Goal: Navigation & Orientation: Understand site structure

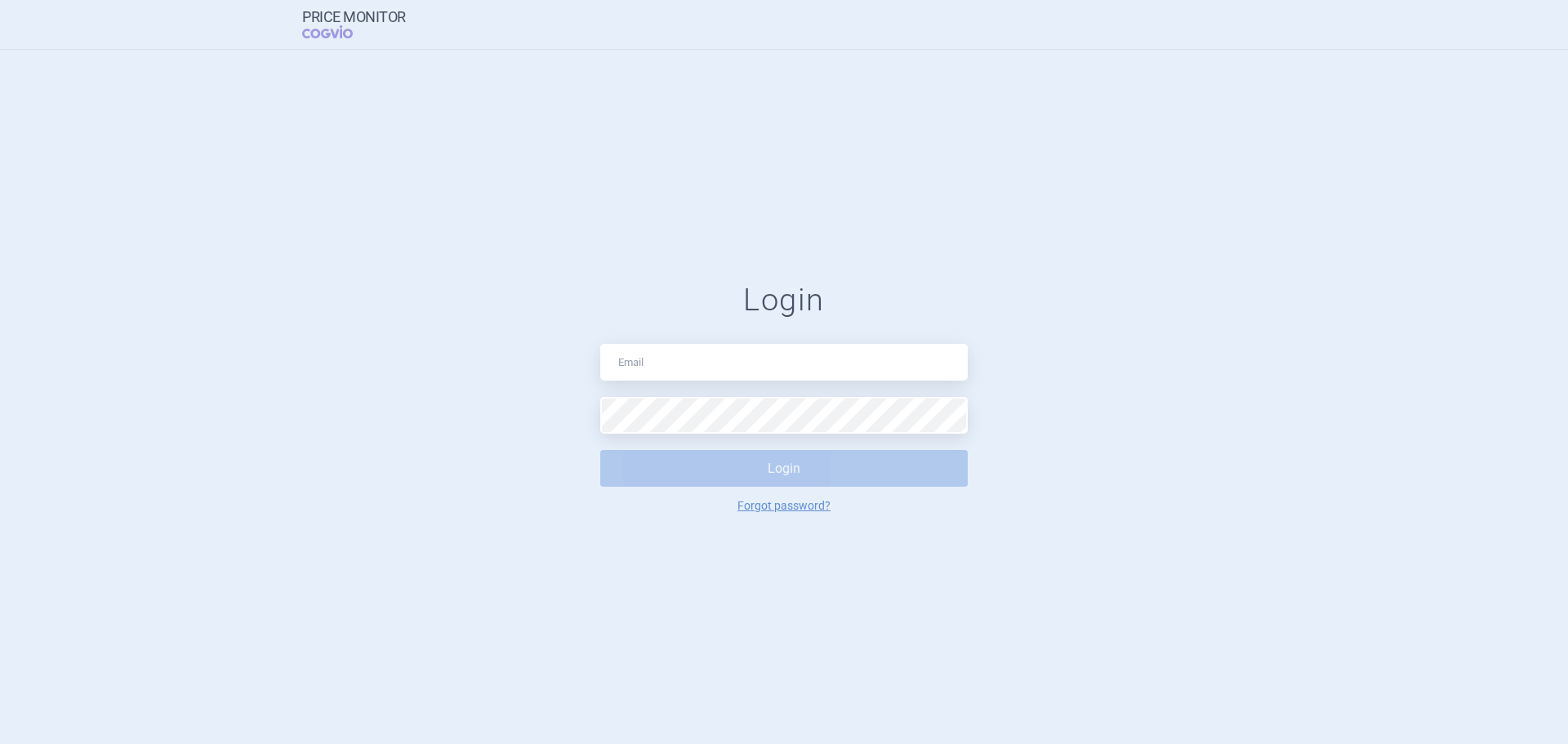
click at [707, 379] on input "text" at bounding box center [784, 362] width 368 height 37
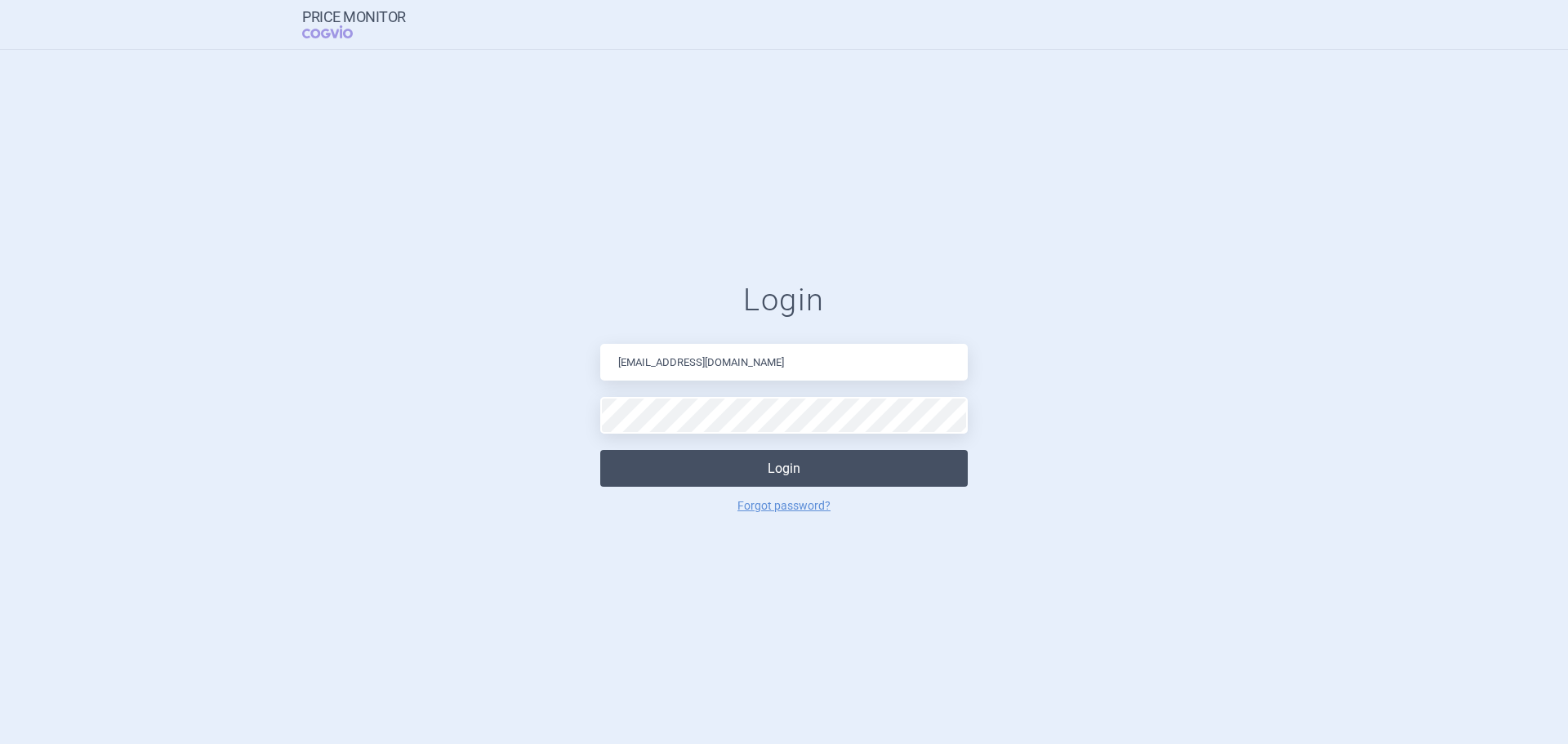
click at [735, 480] on button "Login" at bounding box center [784, 468] width 368 height 37
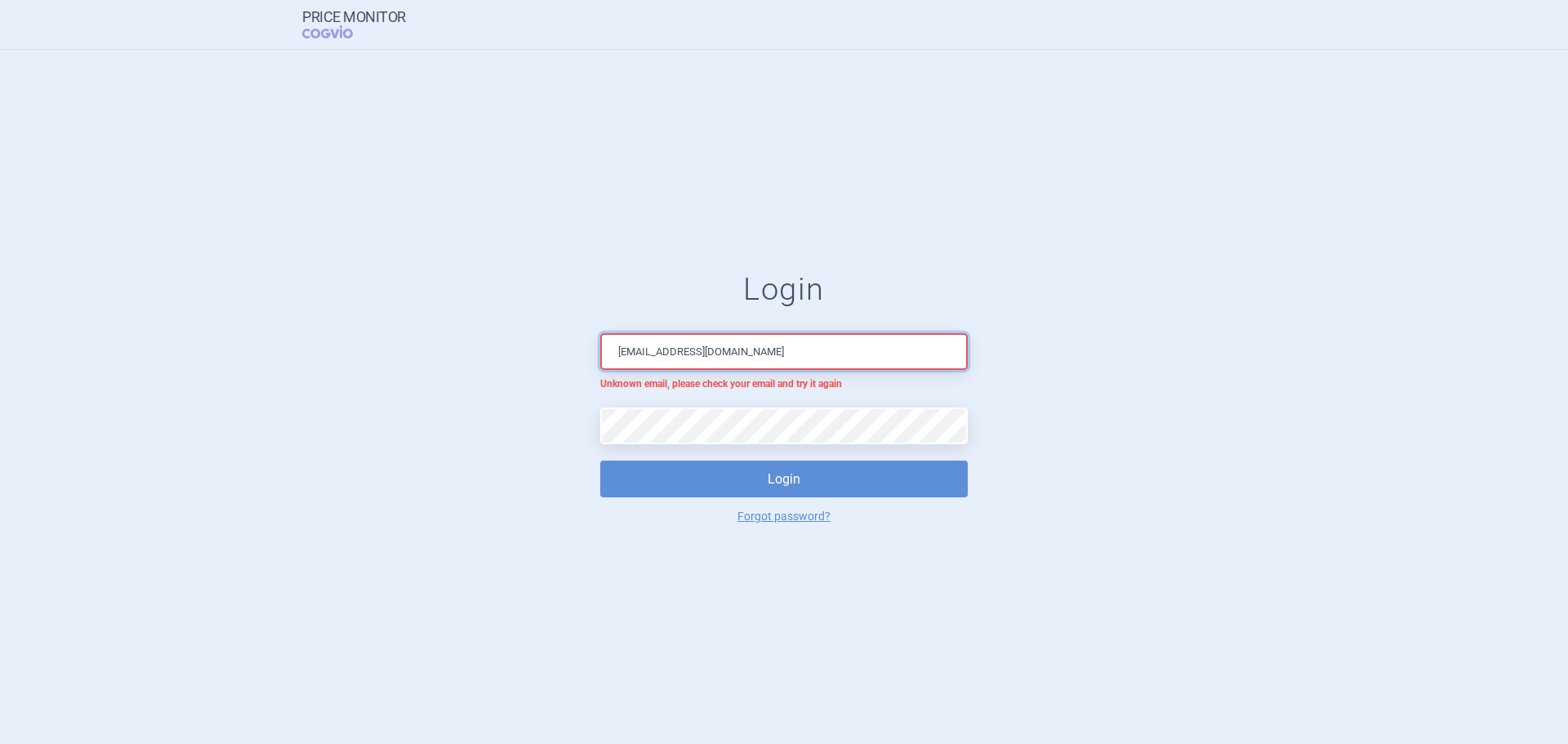
click at [760, 351] on input "[EMAIL_ADDRESS][DOMAIN_NAME]" at bounding box center [784, 351] width 368 height 37
drag, startPoint x: 1040, startPoint y: 406, endPoint x: 876, endPoint y: 406, distance: 164.0
click at [1040, 406] on form "[PERSON_NAME] [PERSON_NAME][EMAIL_ADDRESS][DOMAIN_NAME] Unknown email, please c…" at bounding box center [784, 396] width 1503 height 251
click at [468, 422] on form "[PERSON_NAME] [PERSON_NAME][EMAIL_ADDRESS][DOMAIN_NAME] Unknown email, please c…" at bounding box center [784, 396] width 1503 height 251
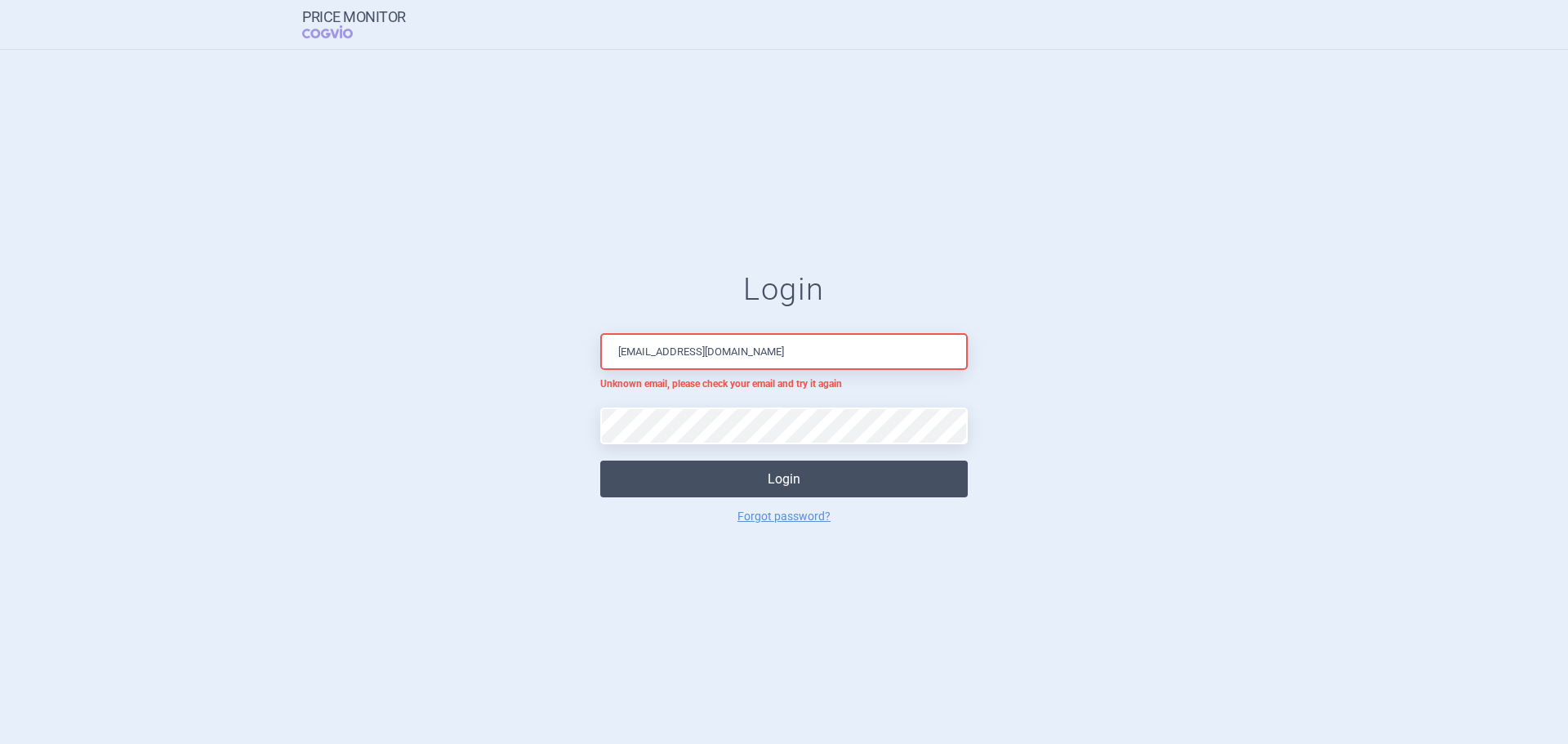
click at [798, 480] on button "Login" at bounding box center [784, 479] width 368 height 37
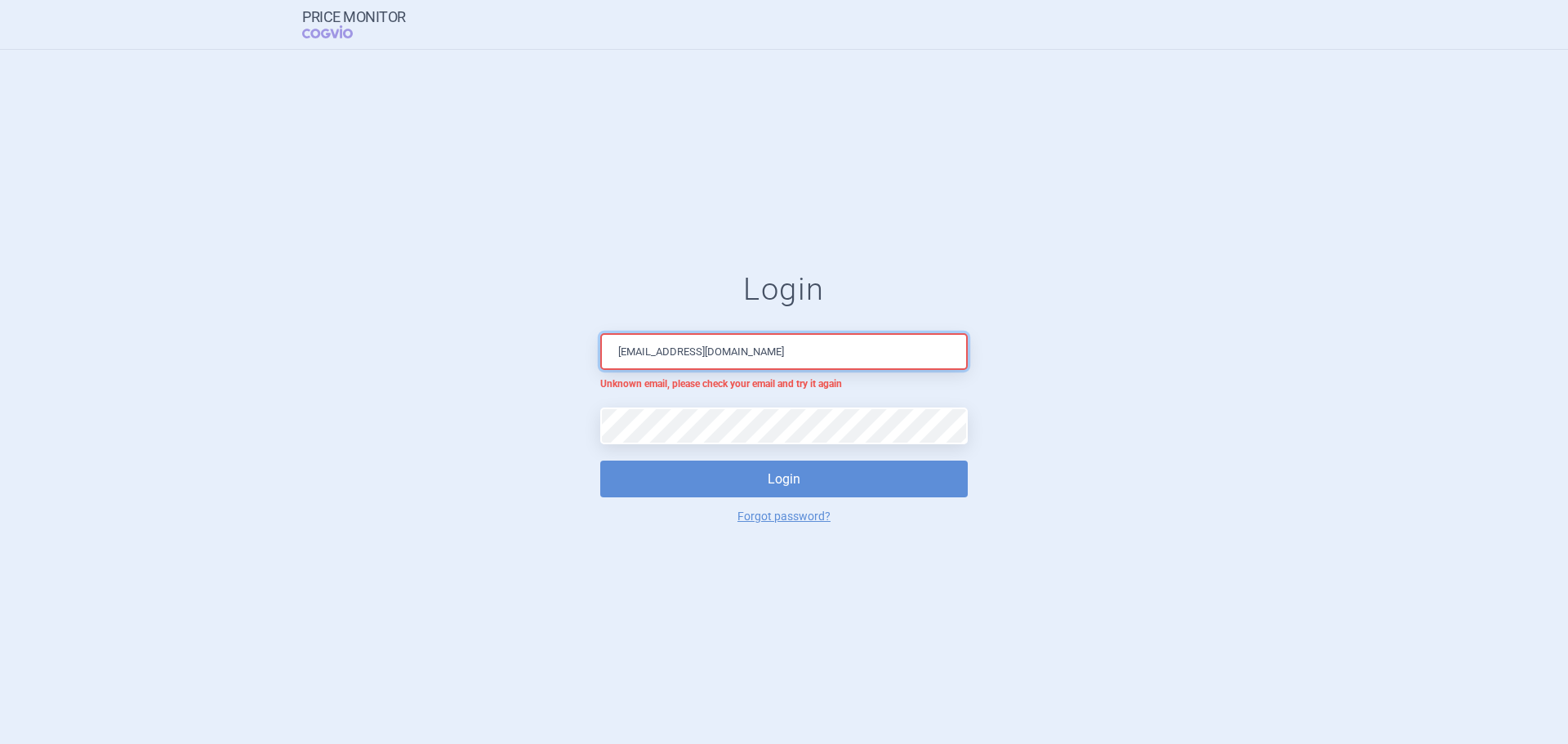
drag, startPoint x: 766, startPoint y: 356, endPoint x: 451, endPoint y: 356, distance: 315.0
click at [451, 356] on form "[PERSON_NAME] [PERSON_NAME][EMAIL_ADDRESS][DOMAIN_NAME] Unknown email, please c…" at bounding box center [784, 396] width 1503 height 251
type input "[PERSON_NAME][EMAIL_ADDRESS][DOMAIN_NAME]"
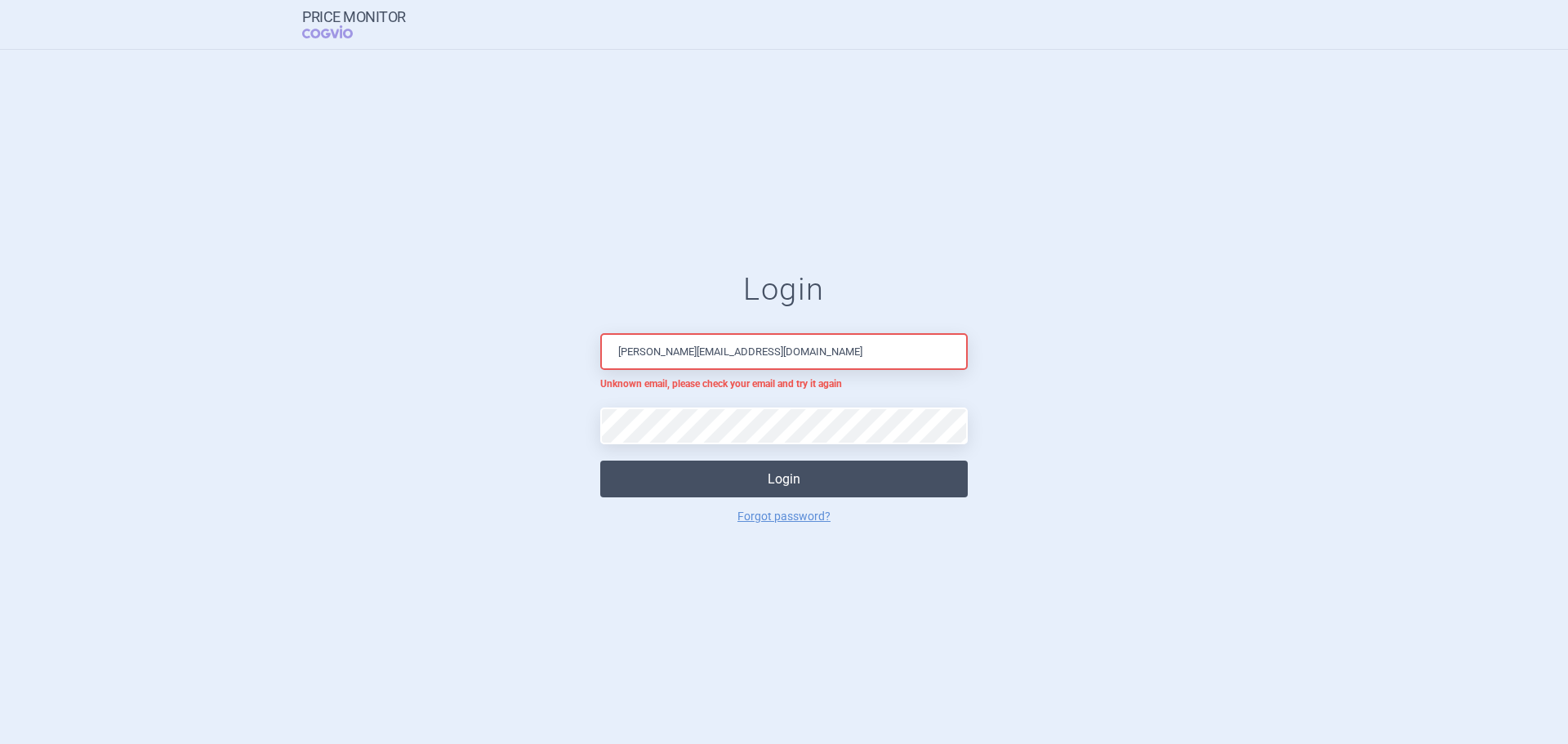
click at [749, 482] on button "Login" at bounding box center [784, 479] width 368 height 37
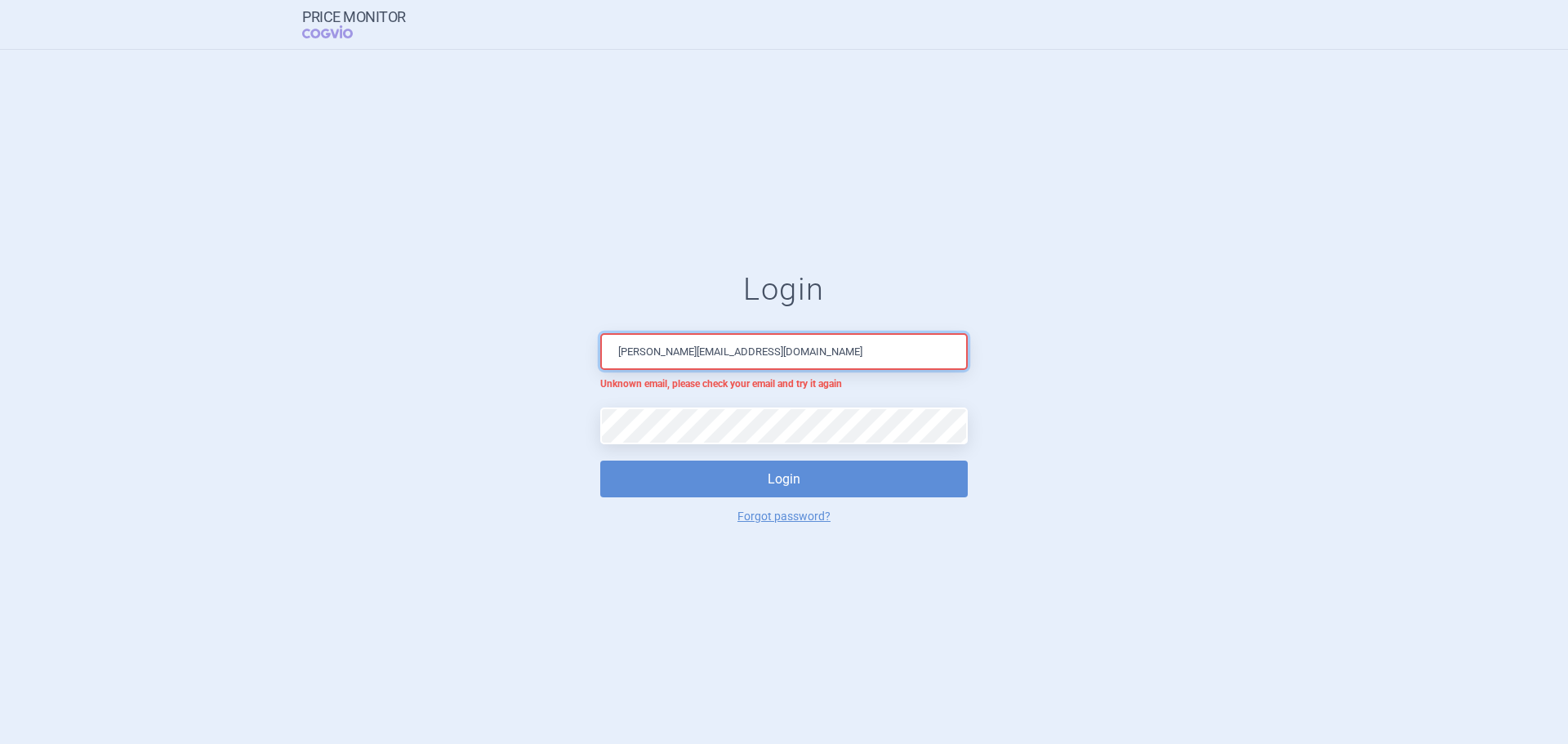
click at [792, 358] on input "[PERSON_NAME][EMAIL_ADDRESS][DOMAIN_NAME]" at bounding box center [784, 351] width 368 height 37
click at [776, 349] on input "[PERSON_NAME][EMAIL_ADDRESS][DOMAIN_NAME]" at bounding box center [784, 351] width 368 height 37
click at [670, 449] on div "Login [PERSON_NAME][EMAIL_ADDRESS][DOMAIN_NAME] Unknown email, please check you…" at bounding box center [784, 396] width 368 height 251
click at [487, 421] on form "Login [PERSON_NAME][EMAIL_ADDRESS][DOMAIN_NAME] Unknown email, please check you…" at bounding box center [784, 396] width 1503 height 251
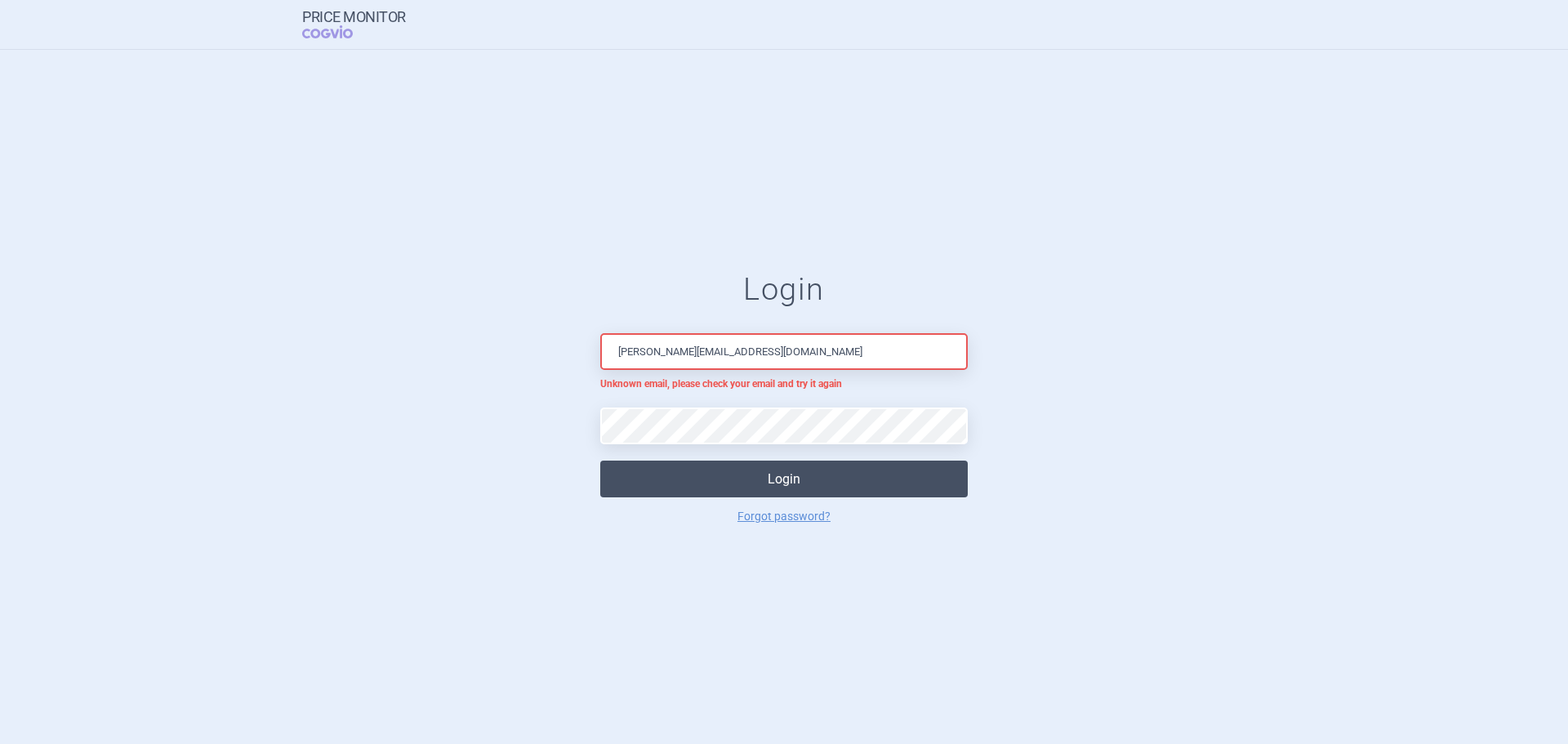
click at [735, 473] on button "Login" at bounding box center [784, 479] width 368 height 37
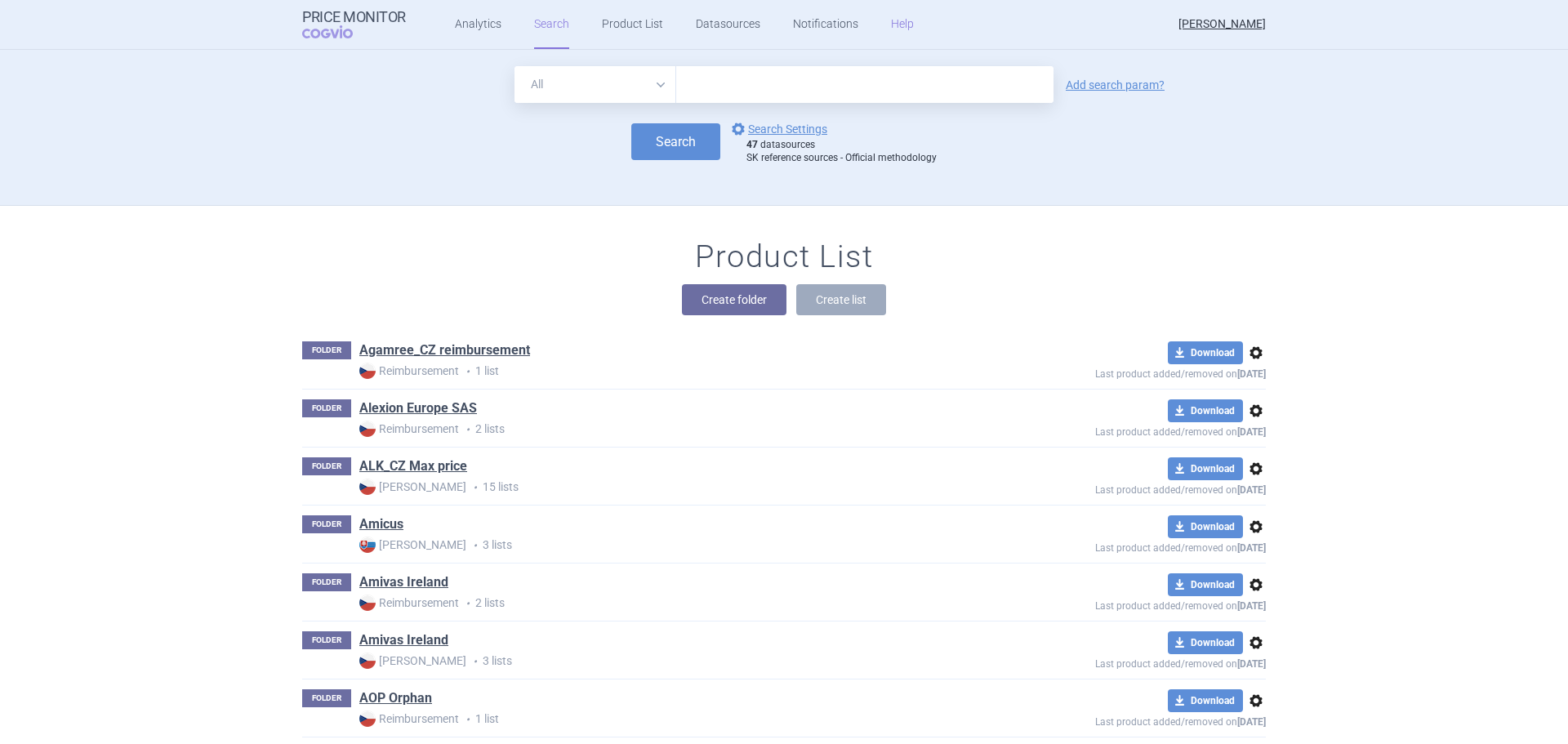
click at [895, 19] on link "Help" at bounding box center [902, 24] width 23 height 49
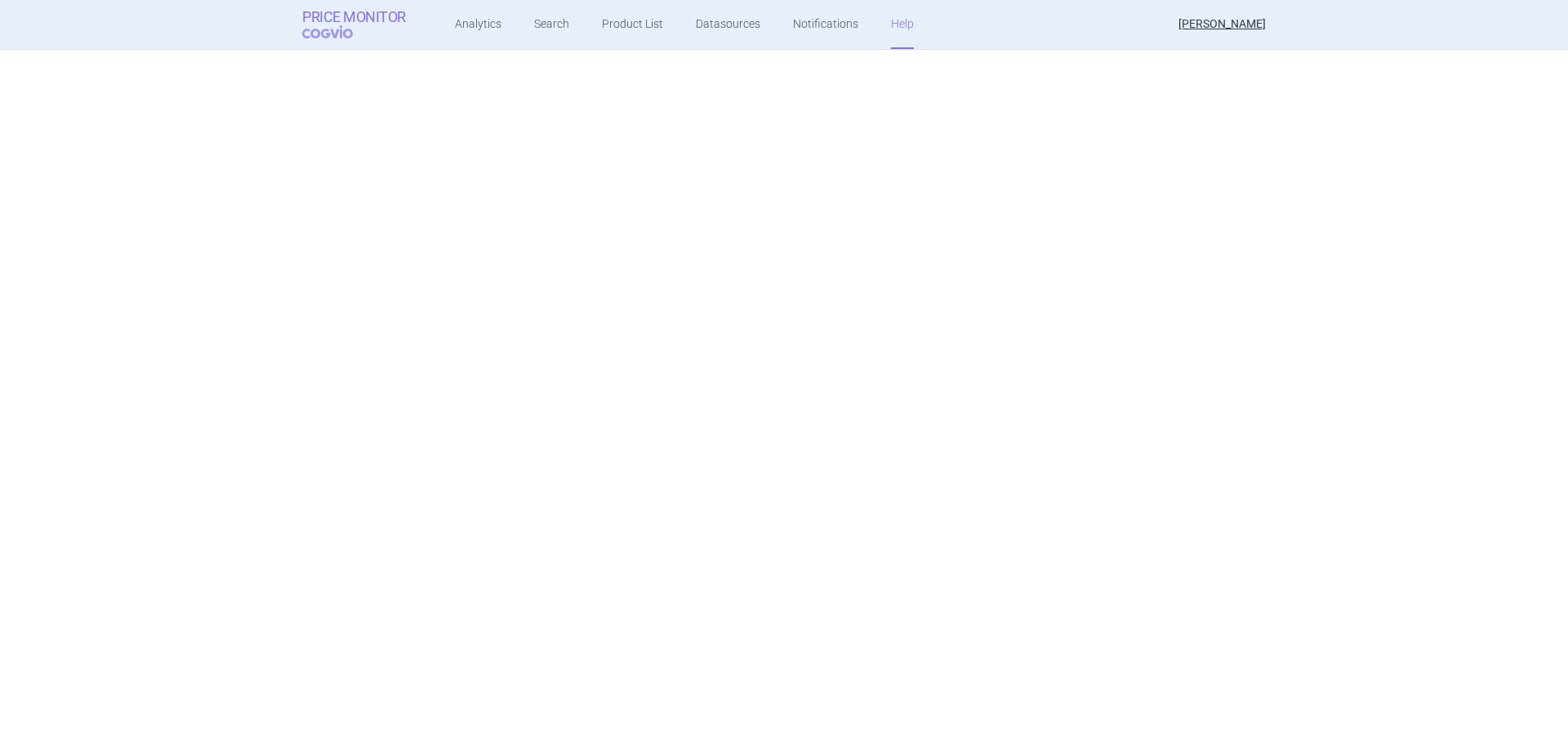
click at [325, 28] on span "COGVIO" at bounding box center [338, 31] width 73 height 13
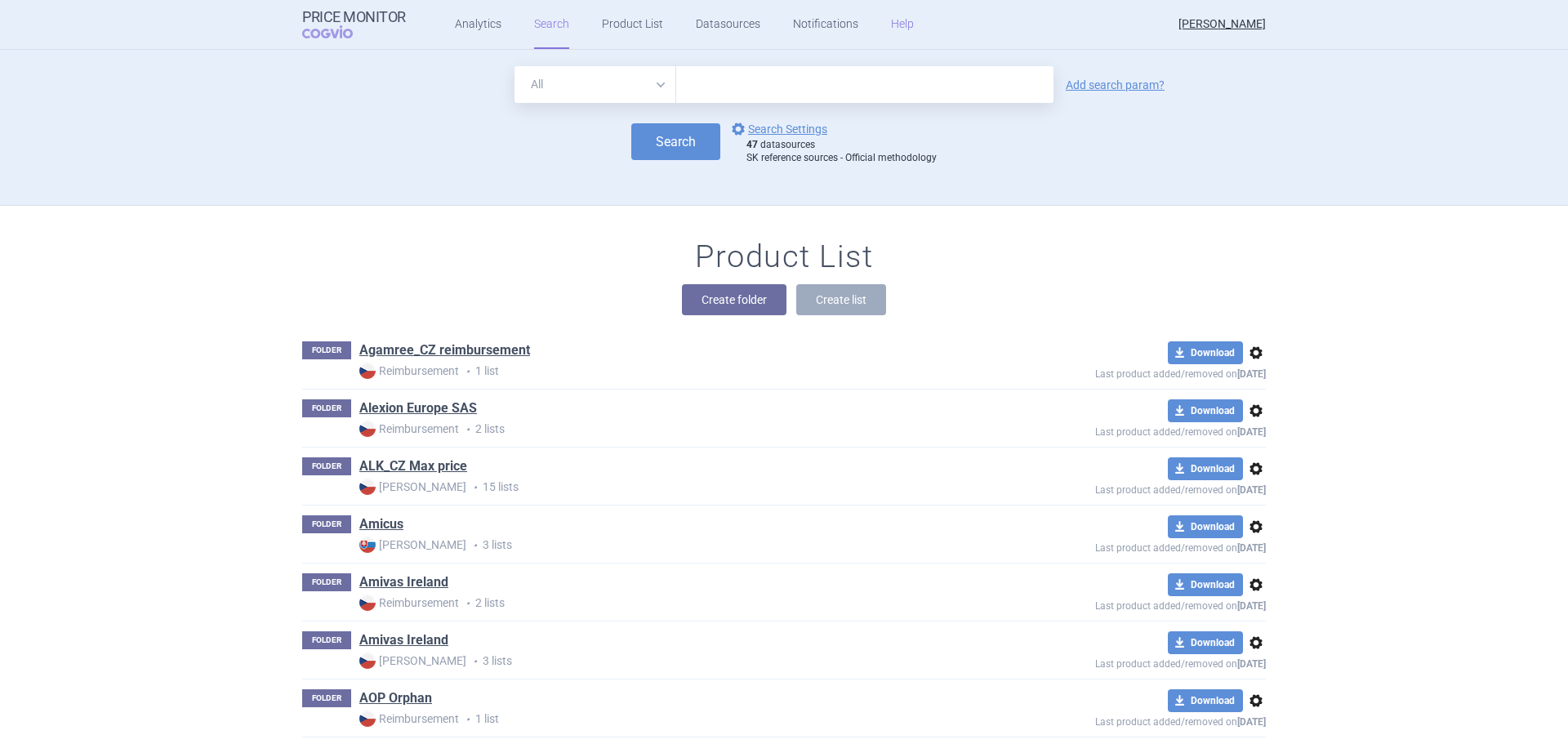
click at [897, 22] on link "Help" at bounding box center [902, 24] width 23 height 49
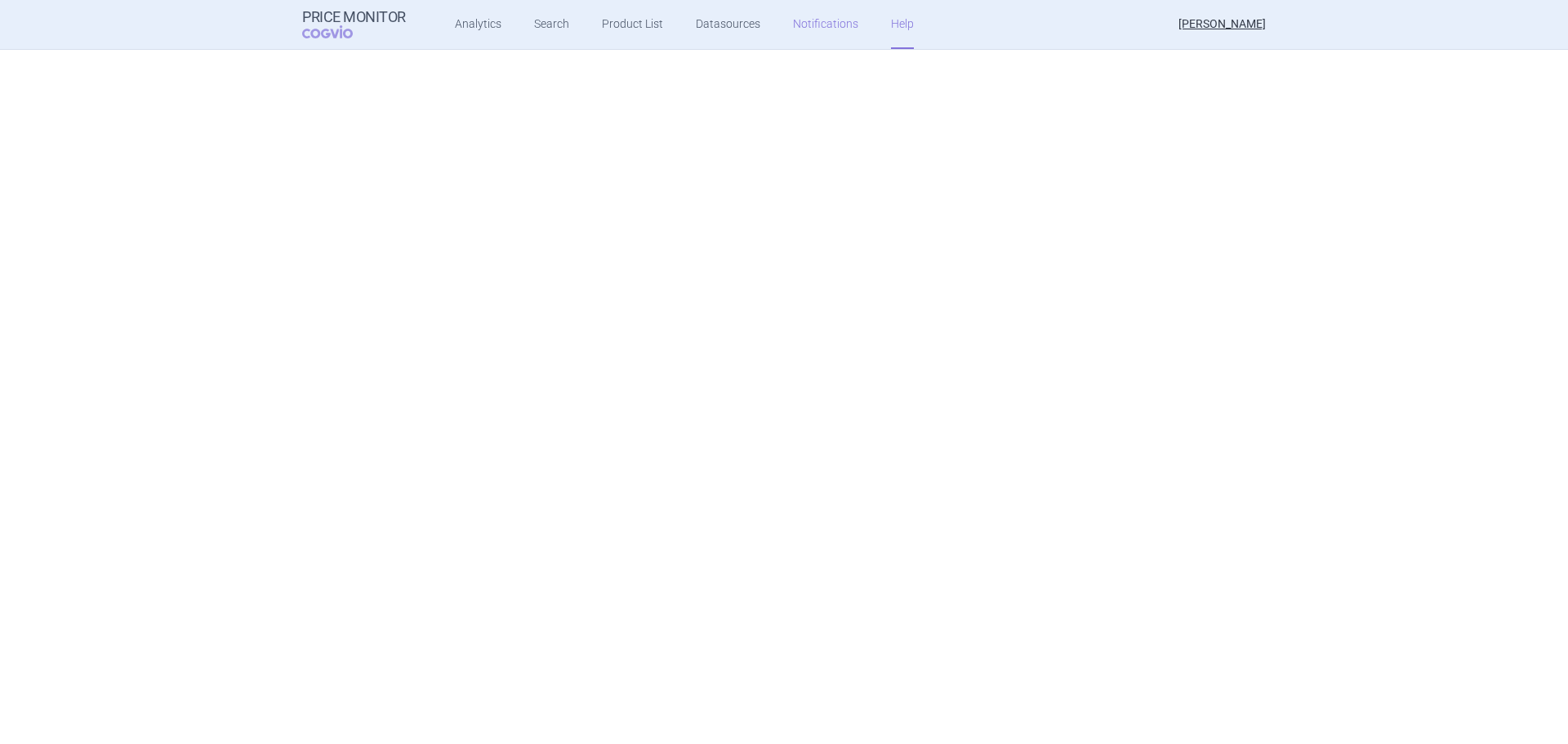
click at [821, 24] on link "Notifications" at bounding box center [826, 24] width 65 height 49
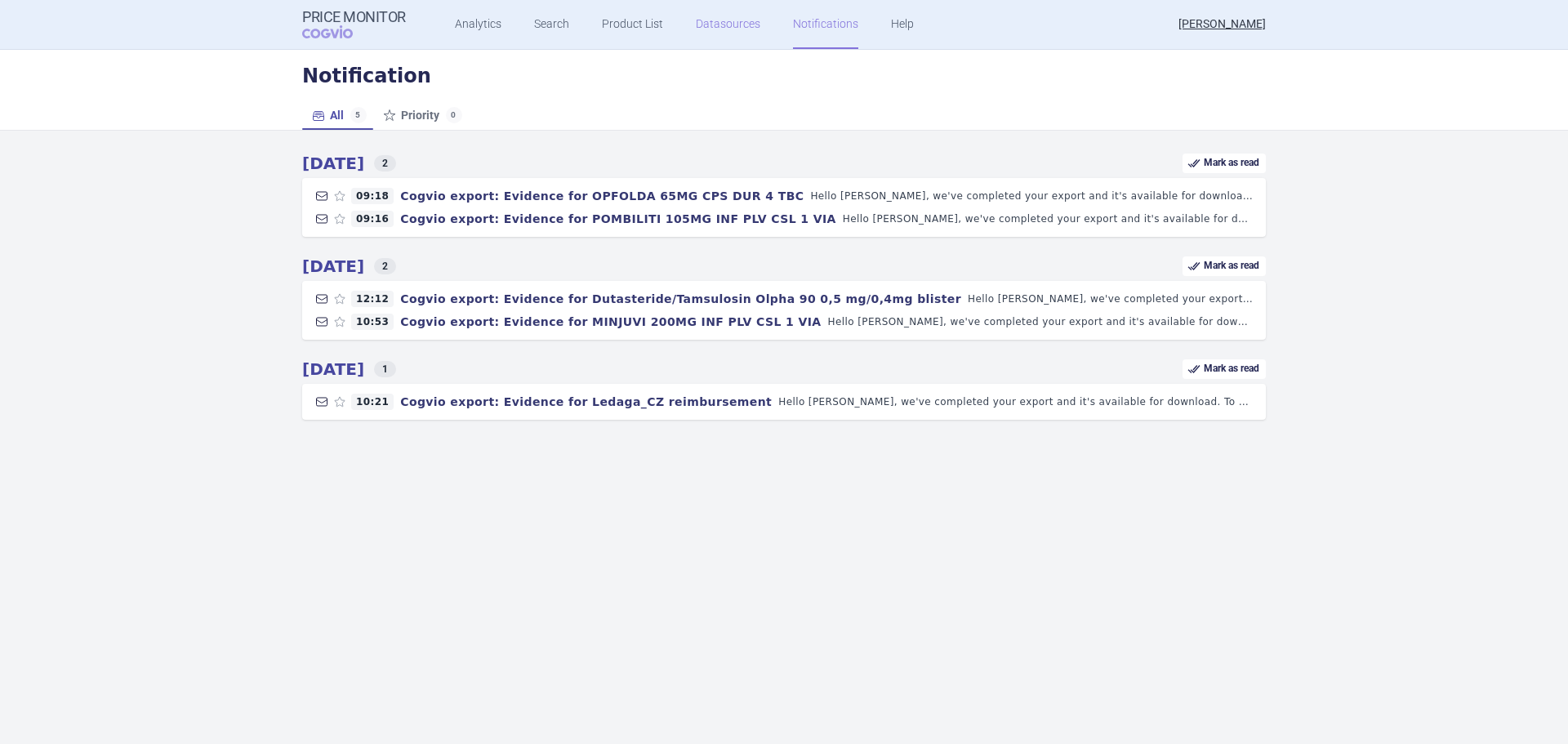
click at [717, 32] on link "Datasources" at bounding box center [728, 24] width 65 height 49
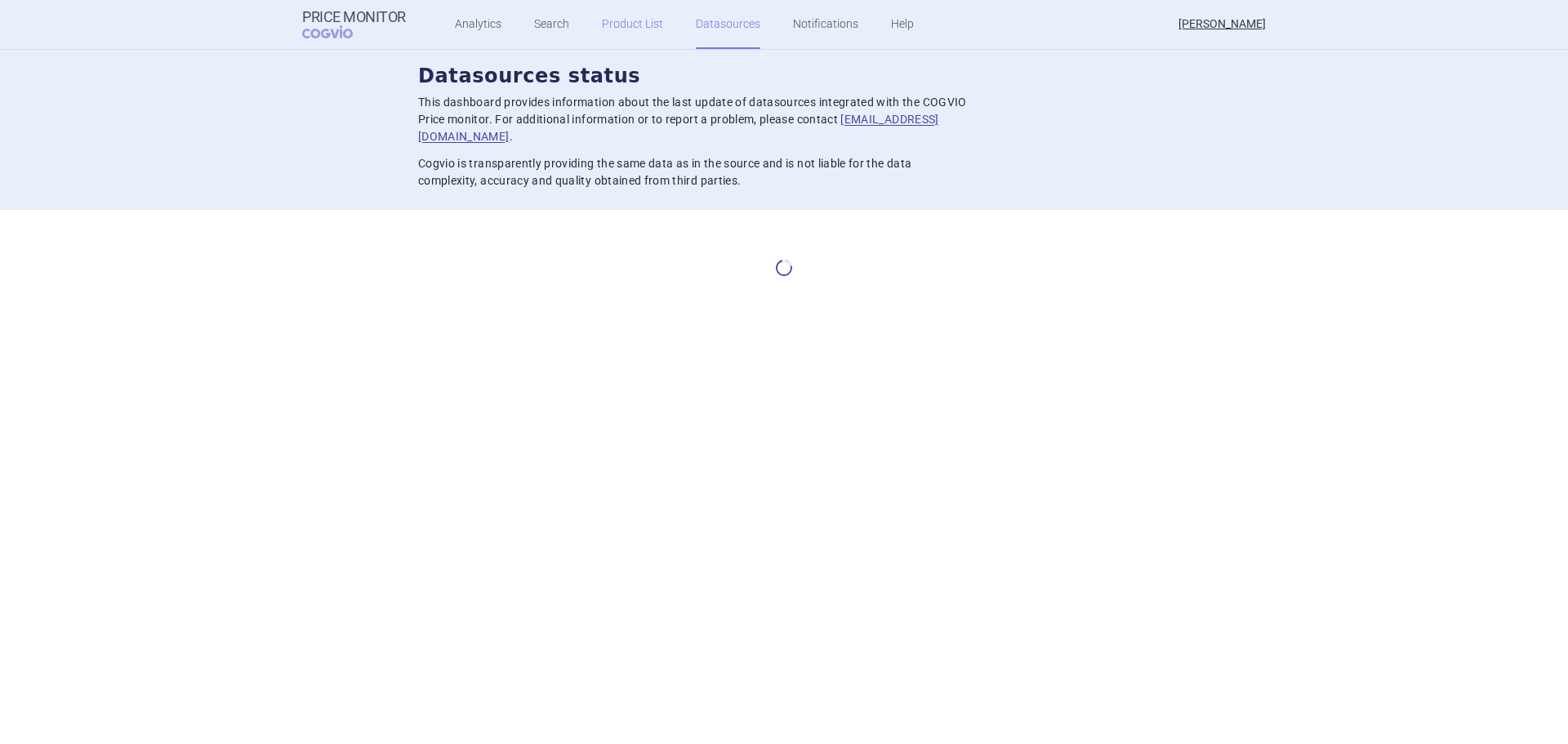
click at [622, 25] on link "Product List" at bounding box center [632, 24] width 61 height 49
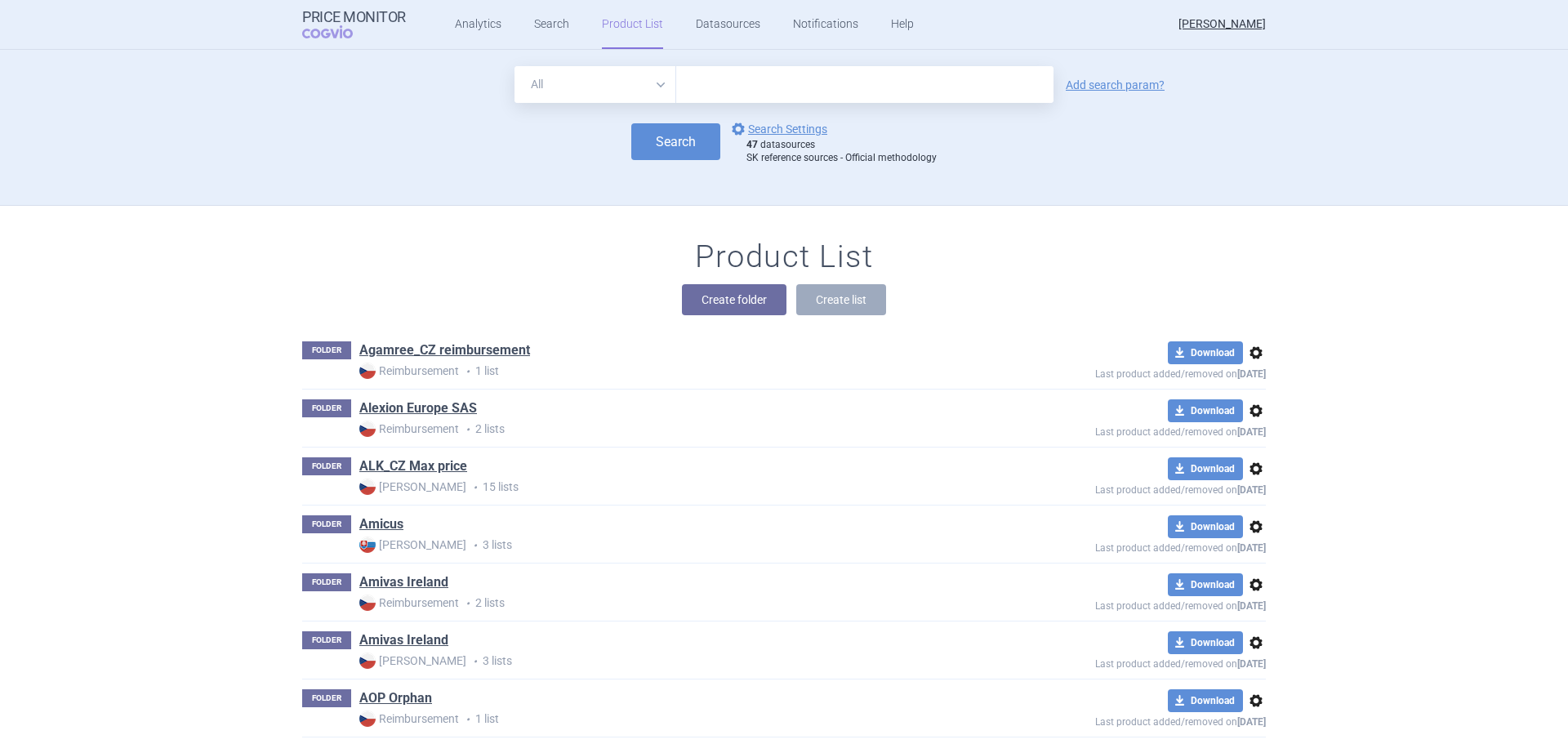
scroll to position [156, 0]
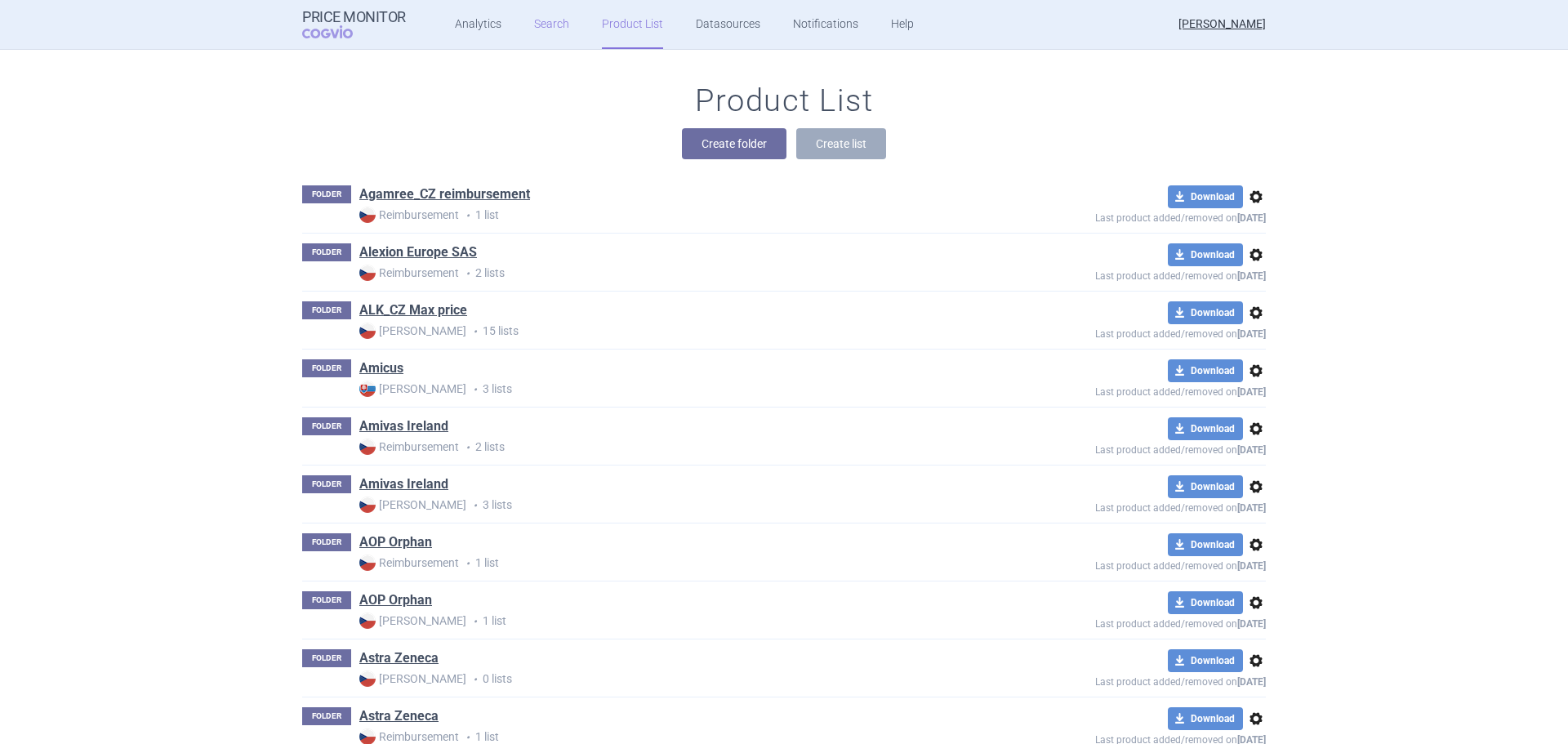
click at [542, 28] on link "Search" at bounding box center [551, 24] width 35 height 49
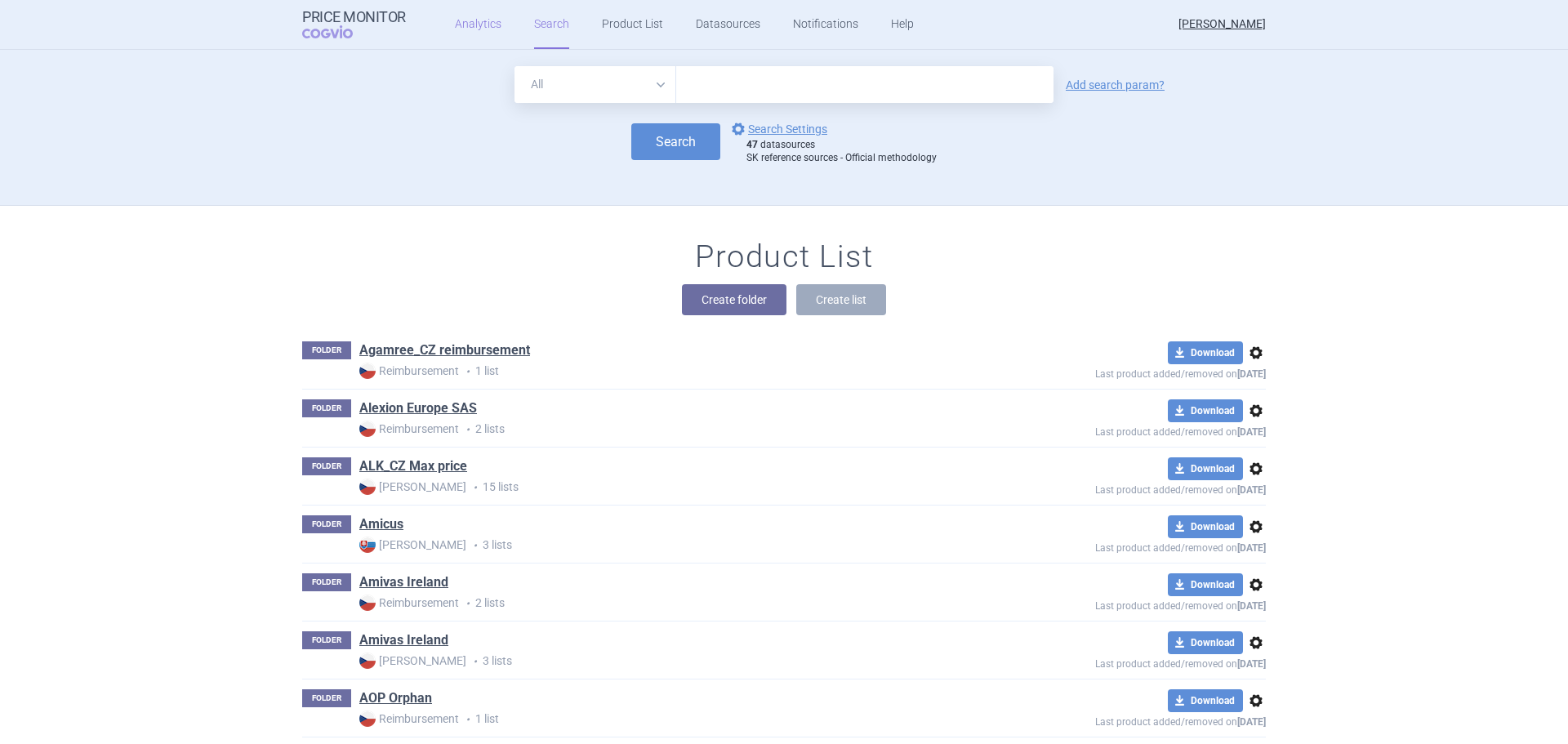
click at [474, 19] on link "Analytics" at bounding box center [478, 24] width 46 height 49
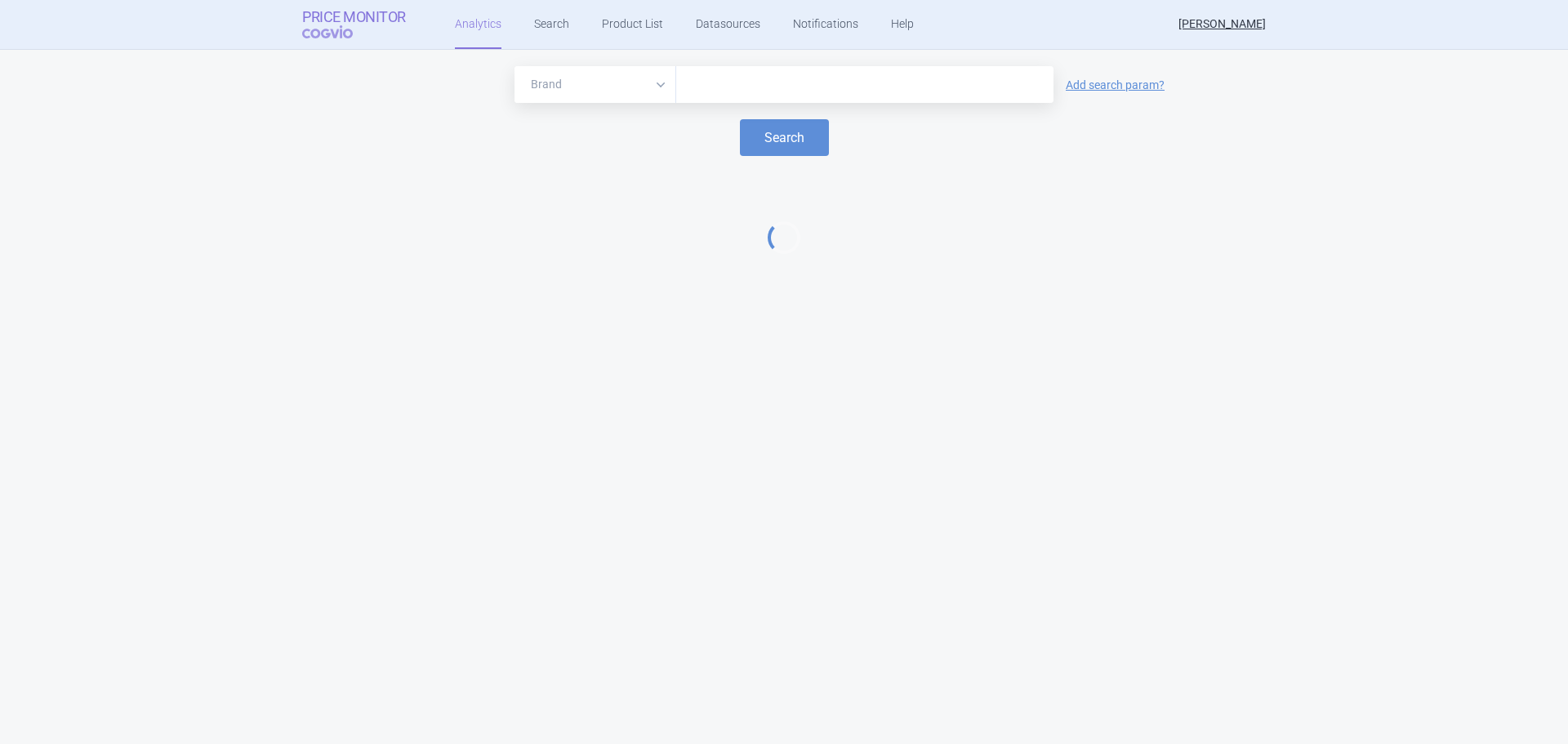
click at [331, 13] on strong "Price Monitor" at bounding box center [354, 16] width 103 height 16
